Goal: Book appointment/travel/reservation

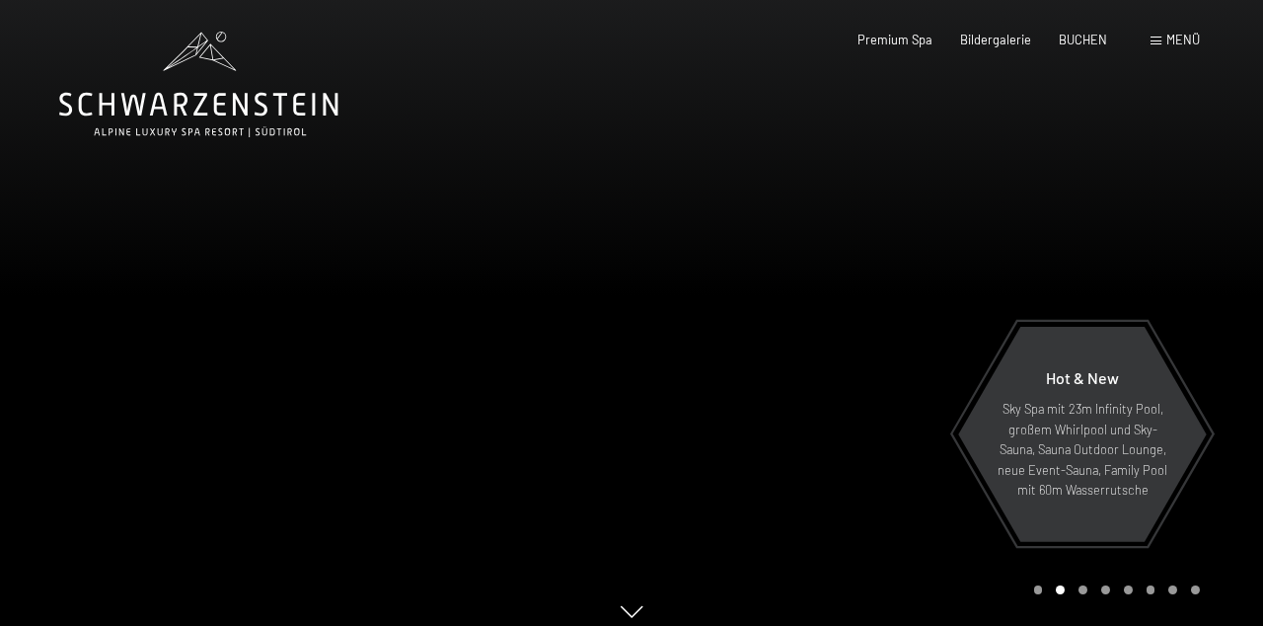
click at [1091, 42] on span "BUCHEN" at bounding box center [1083, 40] width 48 height 16
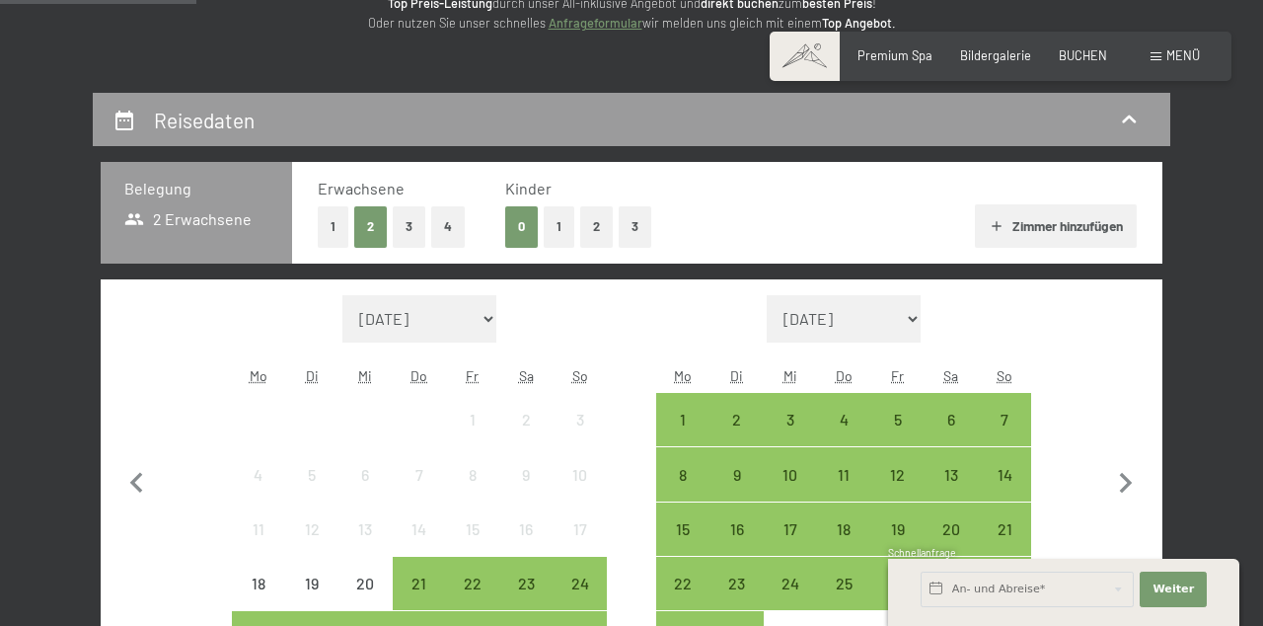
click at [1129, 501] on icon "button" at bounding box center [1125, 483] width 41 height 41
select select "2025-09-01"
select select "2025-10-01"
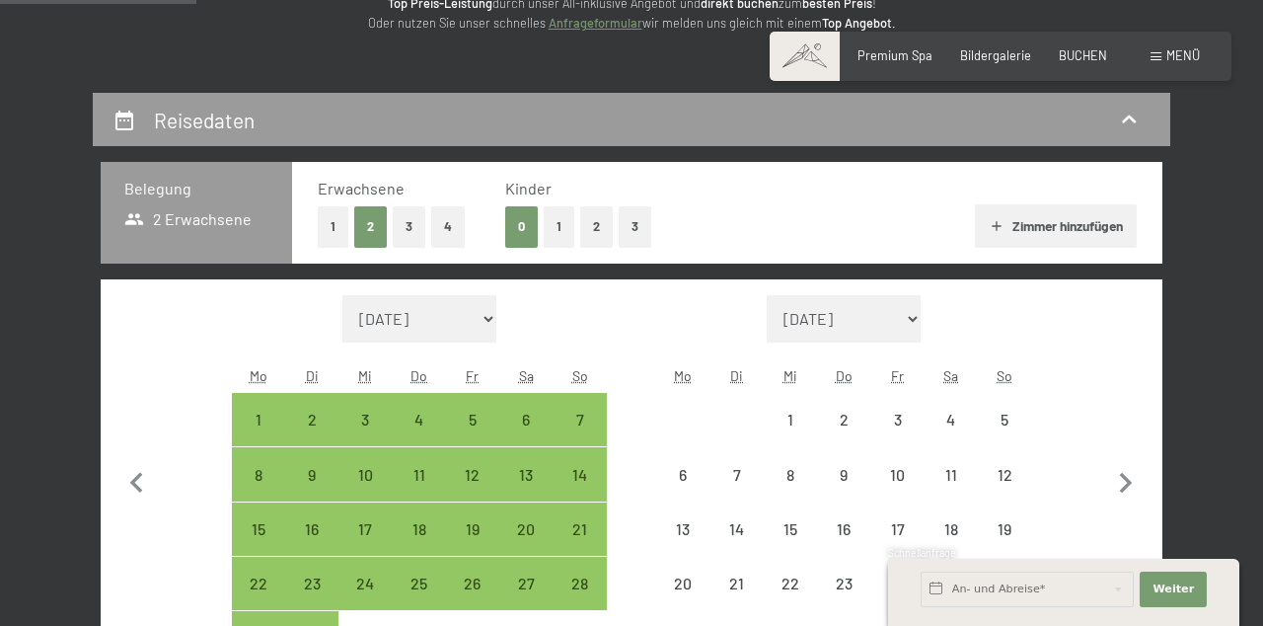
click at [1130, 486] on icon "button" at bounding box center [1125, 483] width 41 height 41
select select "2025-10-01"
select select "2025-11-01"
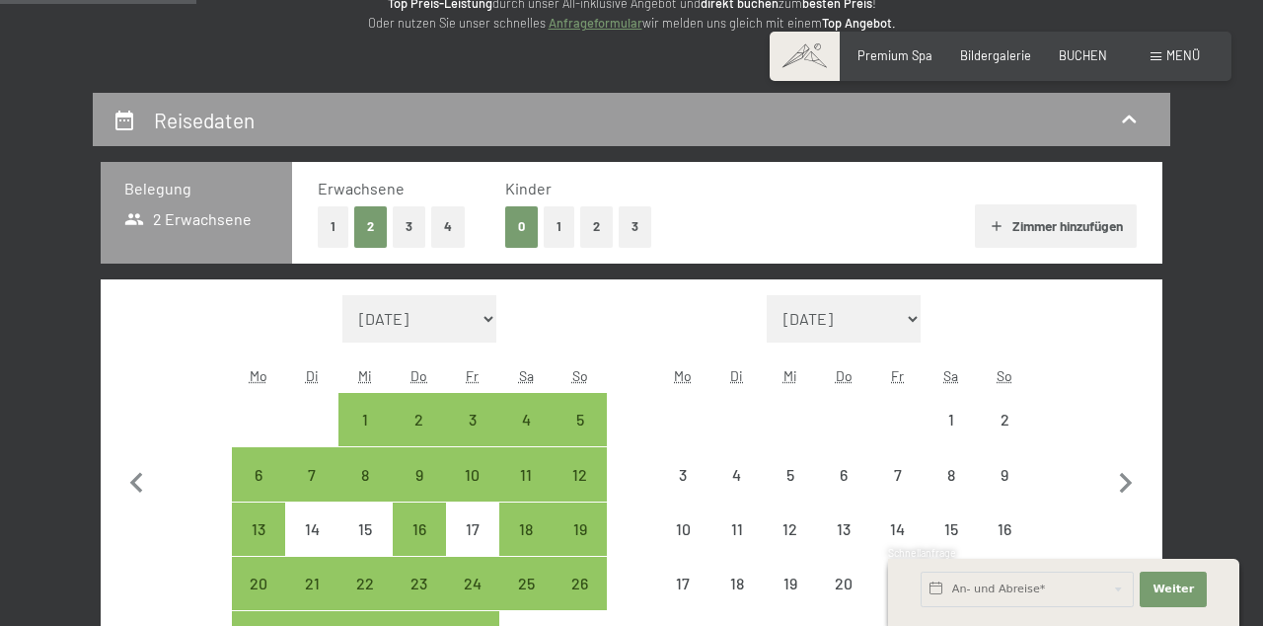
click at [1006, 420] on div "2" at bounding box center [1004, 436] width 49 height 49
select select "2025-10-01"
select select "2025-11-01"
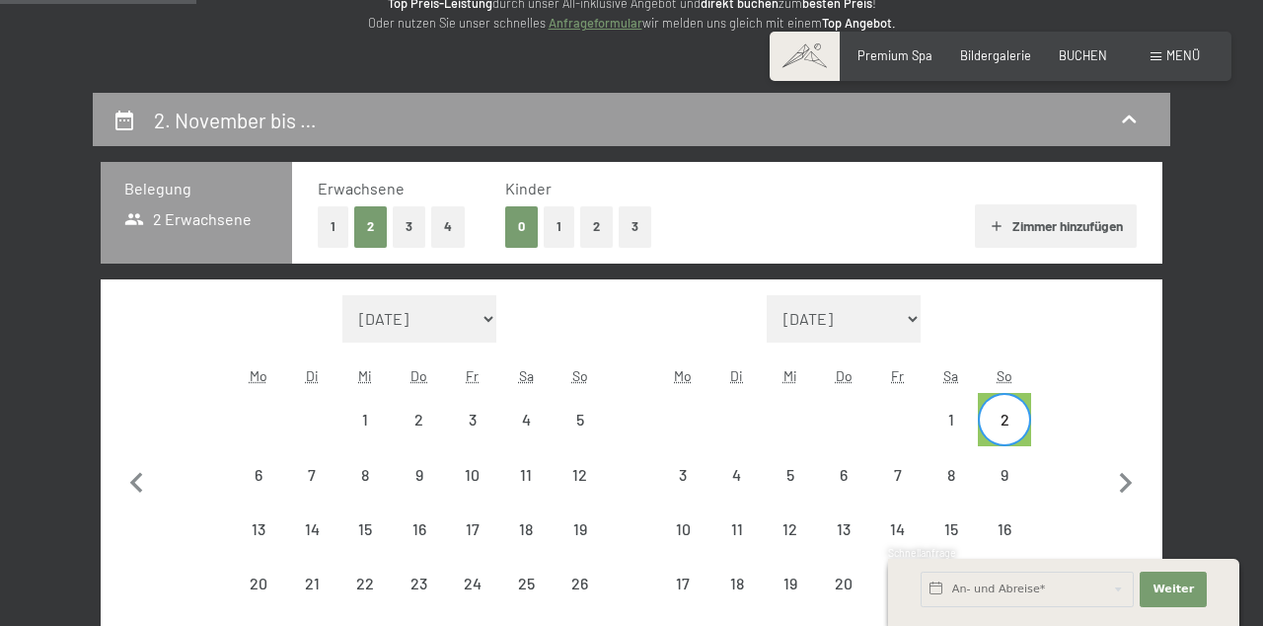
select select "2025-10-01"
select select "2025-11-01"
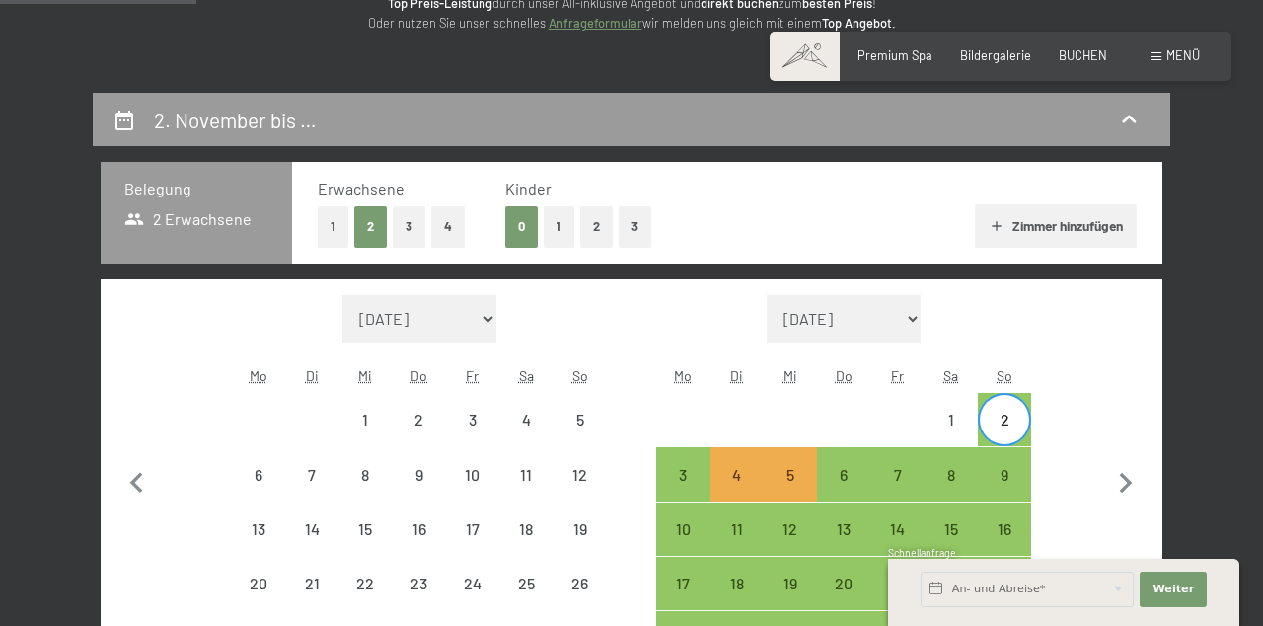
click at [907, 476] on div "7" at bounding box center [897, 491] width 49 height 49
select select "2025-10-01"
select select "2025-11-01"
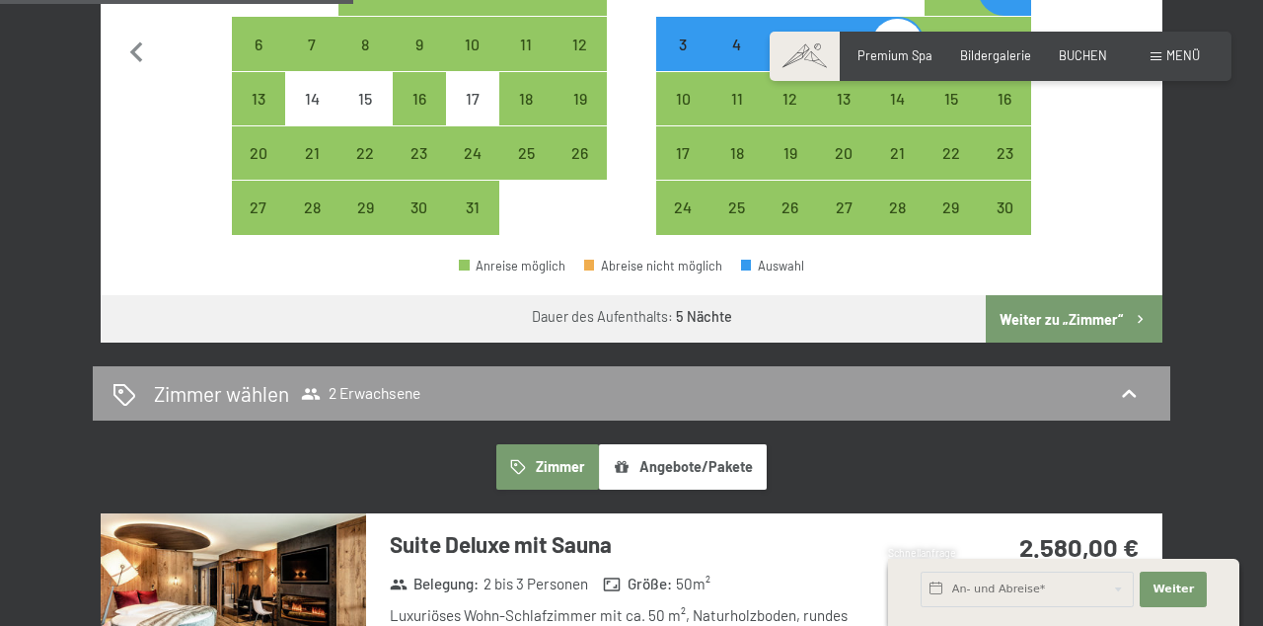
scroll to position [715, 0]
click at [1072, 321] on button "Weiter zu „Zimmer“" at bounding box center [1074, 318] width 177 height 47
select select "2025-10-01"
select select "2025-11-01"
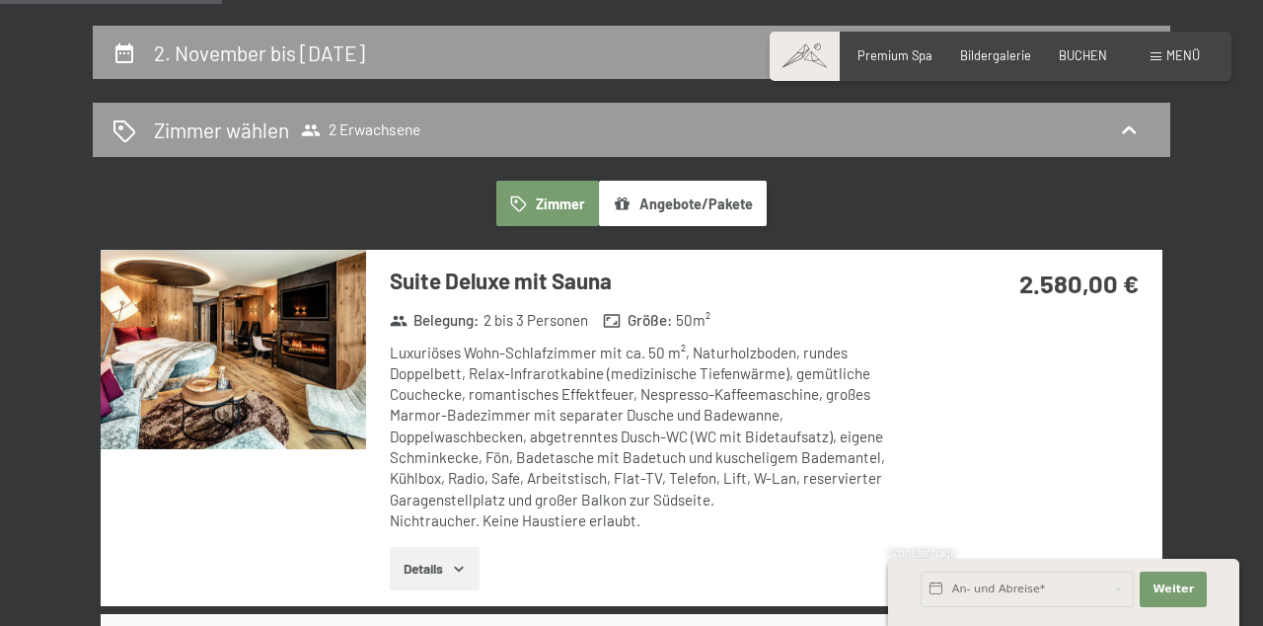
scroll to position [356, 0]
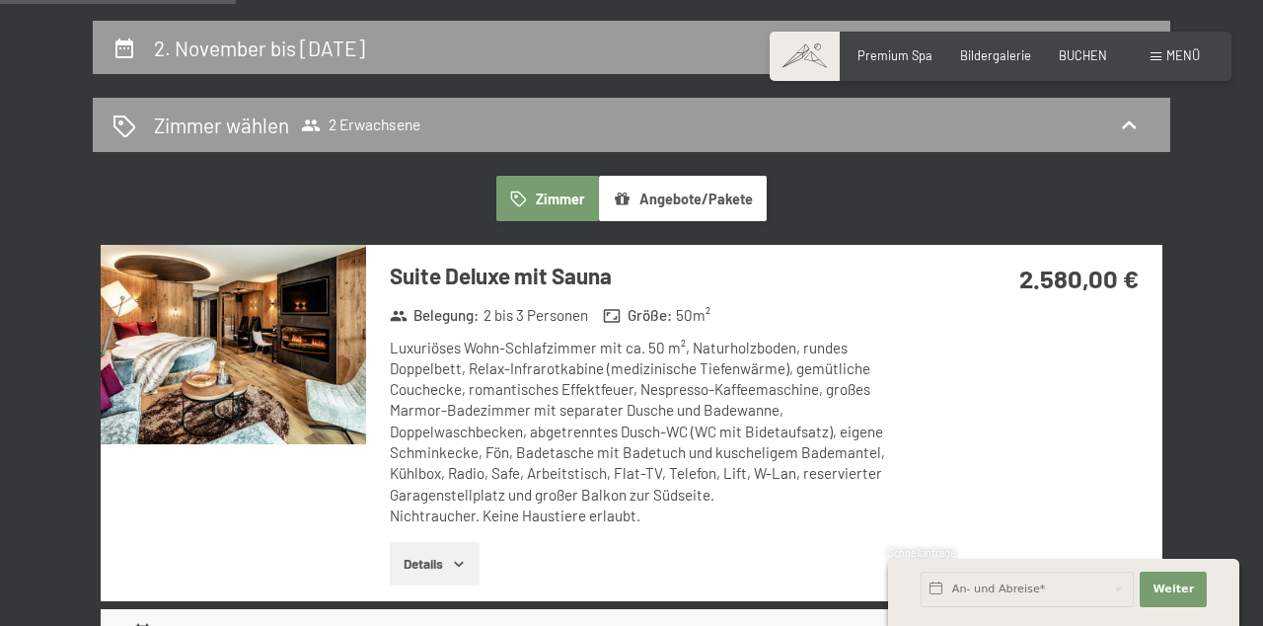
click at [553, 191] on button "Zimmer" at bounding box center [547, 198] width 103 height 45
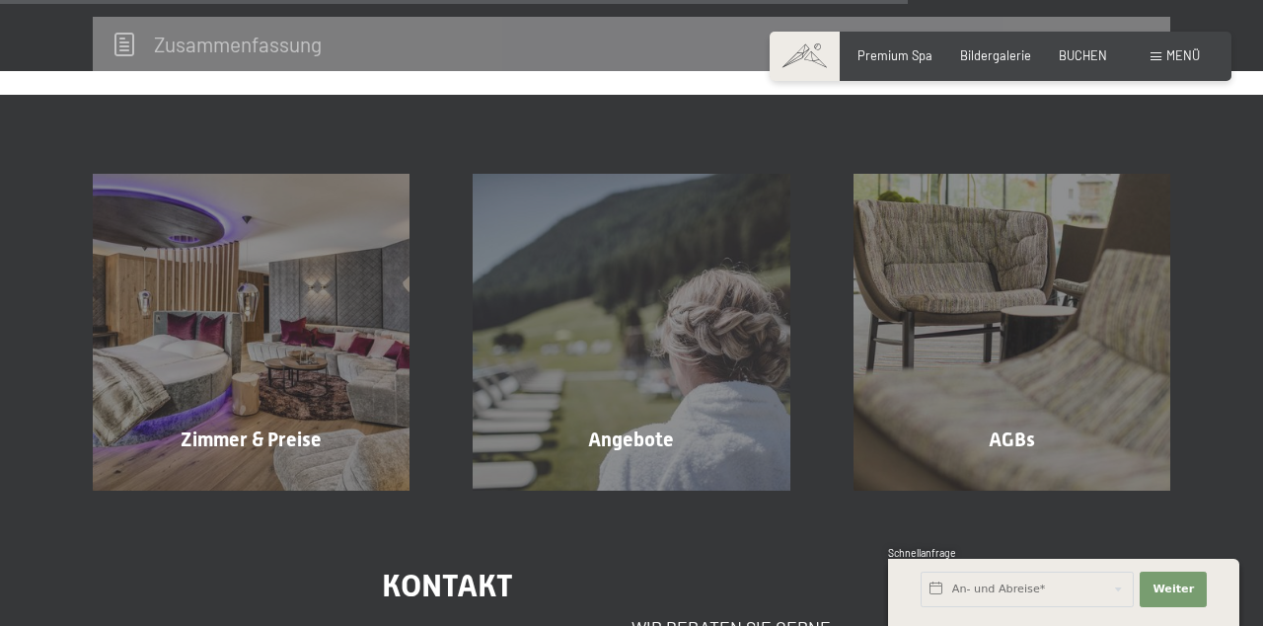
scroll to position [1370, 0]
click at [342, 388] on div "Zimmer & Preise Mehr erfahren" at bounding box center [251, 332] width 380 height 317
